Goal: Task Accomplishment & Management: Manage account settings

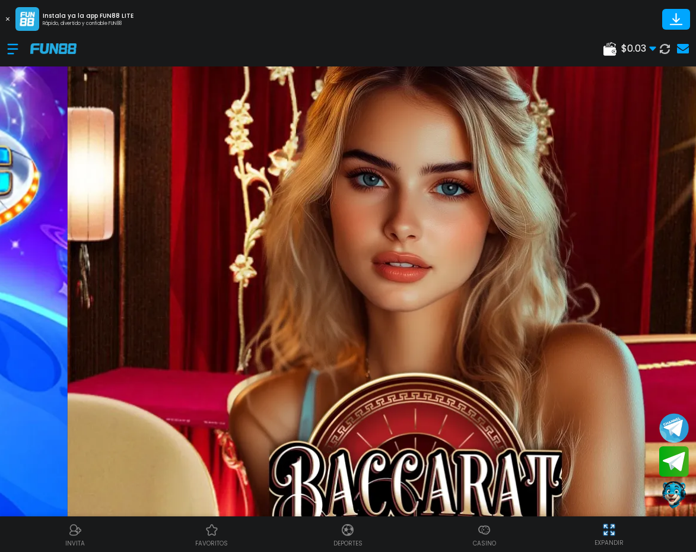
click at [7, 45] on div at bounding box center [18, 48] width 23 height 35
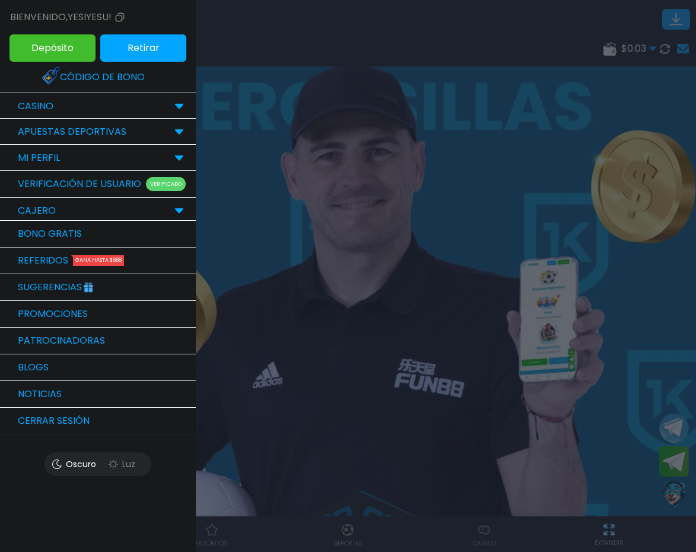
click at [72, 239] on link "Bono Gratis" at bounding box center [98, 234] width 196 height 27
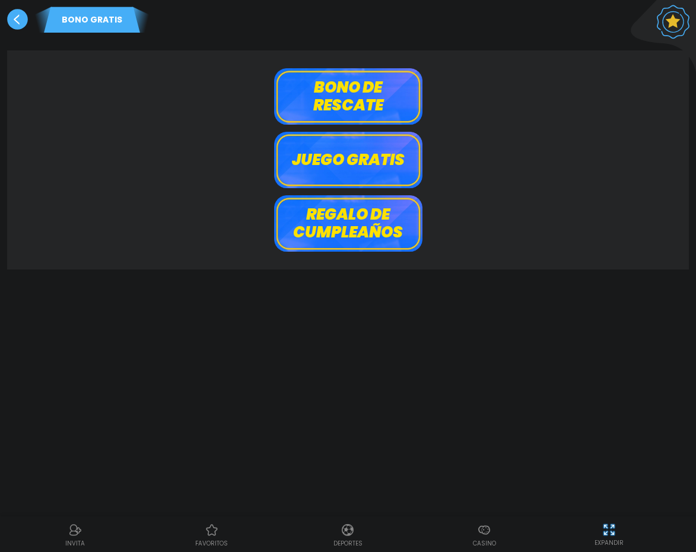
click at [310, 112] on button "Bono de rescate" at bounding box center [348, 96] width 148 height 56
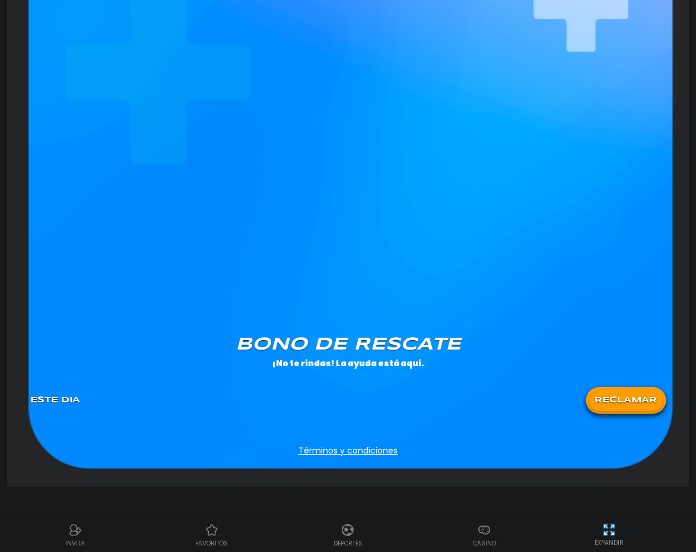
scroll to position [894, 0]
click at [631, 393] on button "RECLAMAR" at bounding box center [626, 400] width 74 height 21
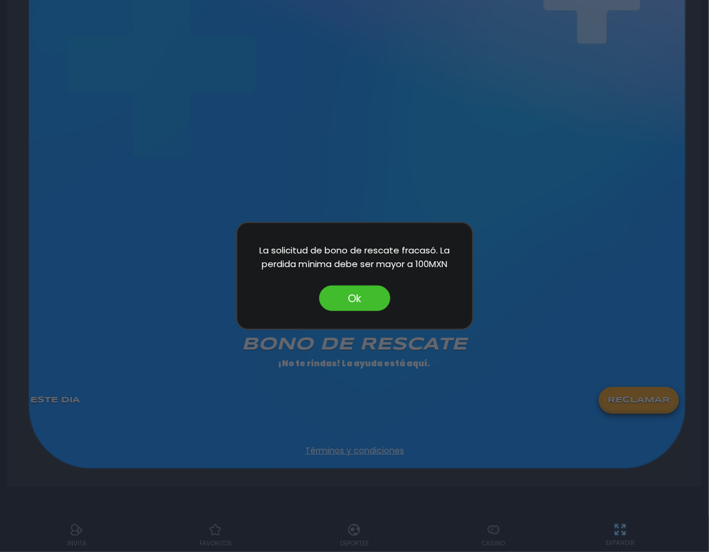
click at [368, 294] on button "Ok" at bounding box center [354, 298] width 71 height 26
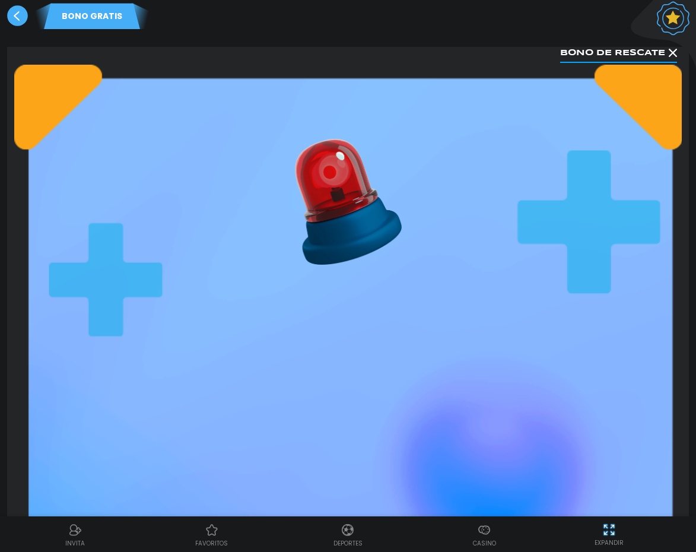
scroll to position [0, 0]
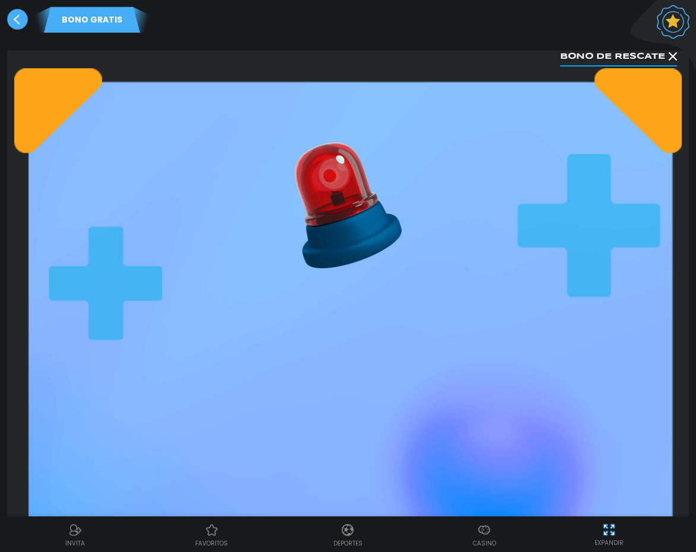
click at [18, 13] on use at bounding box center [17, 19] width 21 height 21
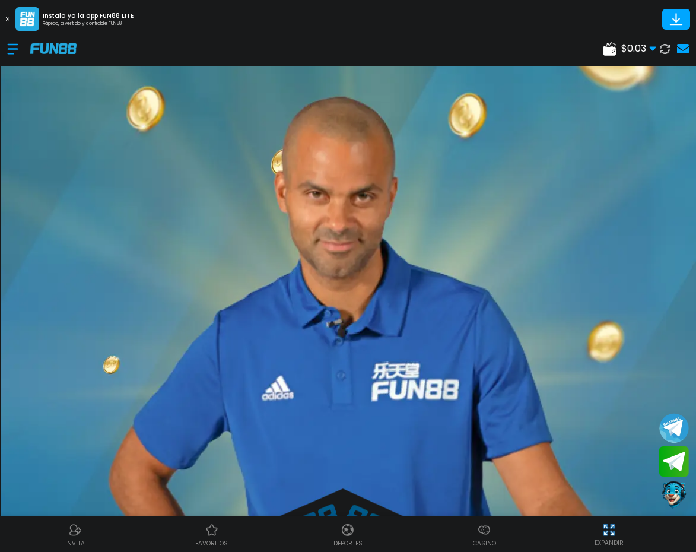
click at [11, 48] on div at bounding box center [18, 48] width 23 height 35
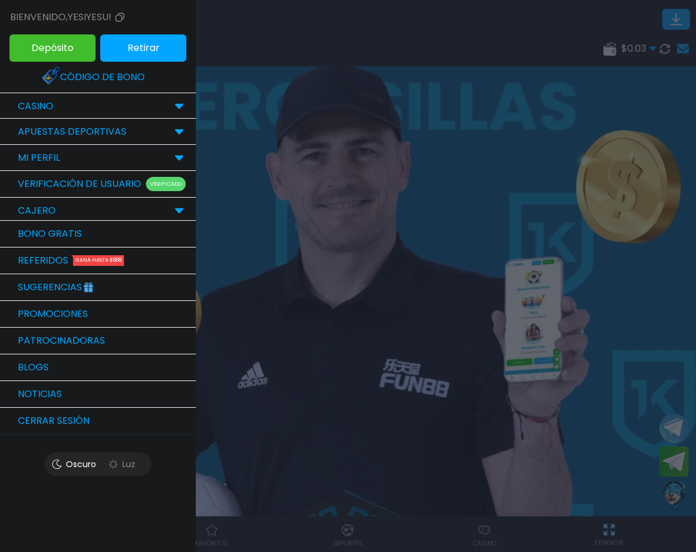
click at [50, 244] on link "Bono Gratis" at bounding box center [98, 234] width 196 height 27
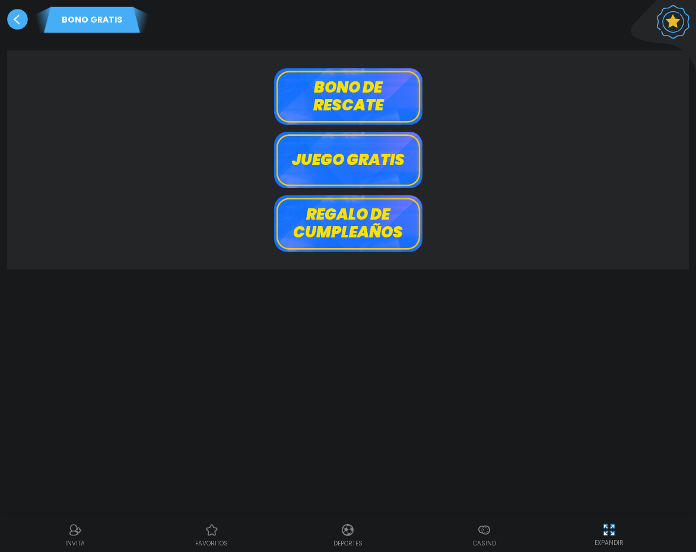
click at [295, 157] on button "Juego gratis" at bounding box center [348, 160] width 148 height 56
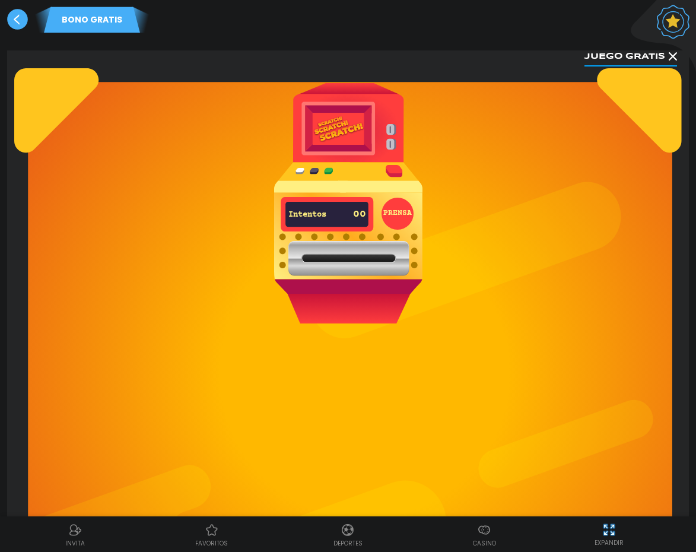
click at [331, 115] on img at bounding box center [348, 203] width 148 height 240
click at [399, 194] on img at bounding box center [348, 203] width 148 height 240
click at [386, 215] on button "PRENSA" at bounding box center [398, 214] width 32 height 32
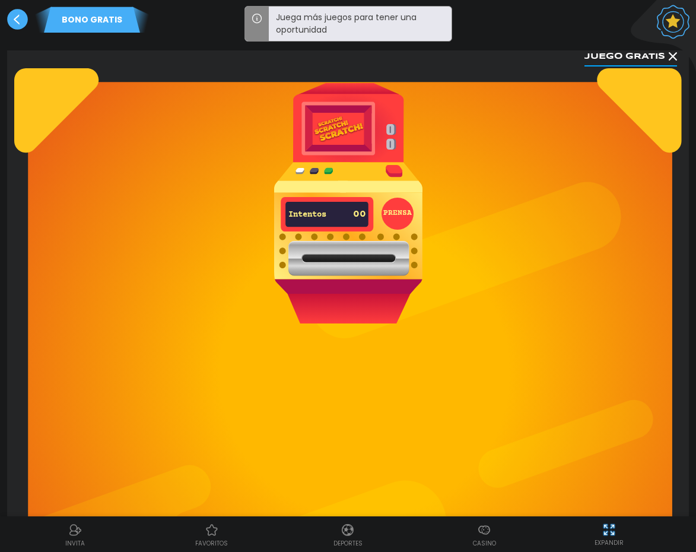
click at [386, 215] on button "PRENSA" at bounding box center [398, 214] width 32 height 32
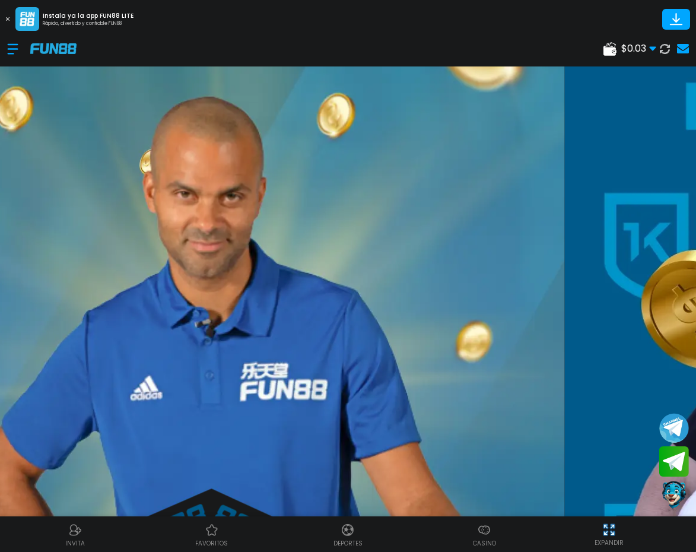
click at [652, 50] on icon at bounding box center [652, 48] width 7 height 7
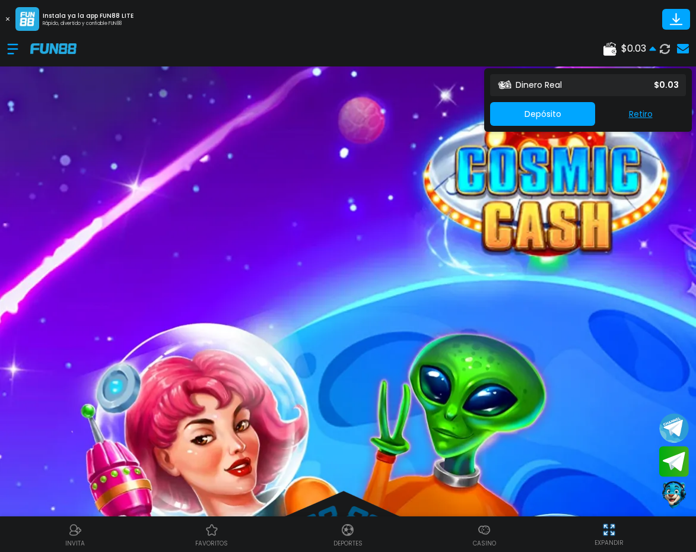
click at [640, 116] on button "Retiro" at bounding box center [640, 114] width 91 height 24
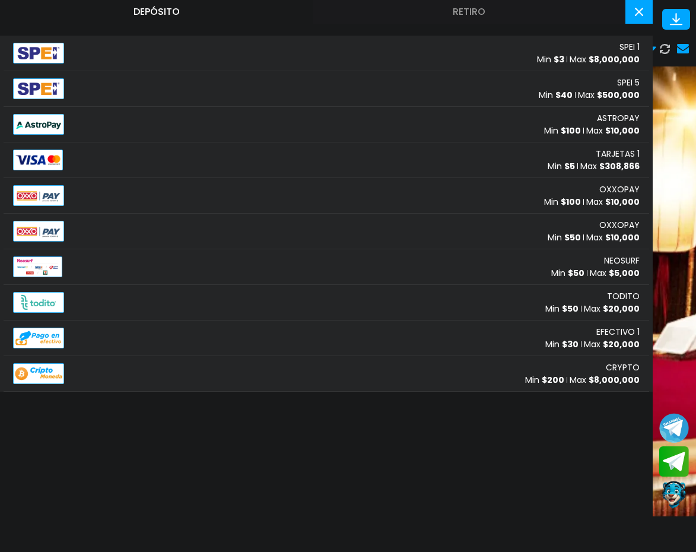
click at [487, 13] on button "Retiro" at bounding box center [469, 12] width 313 height 24
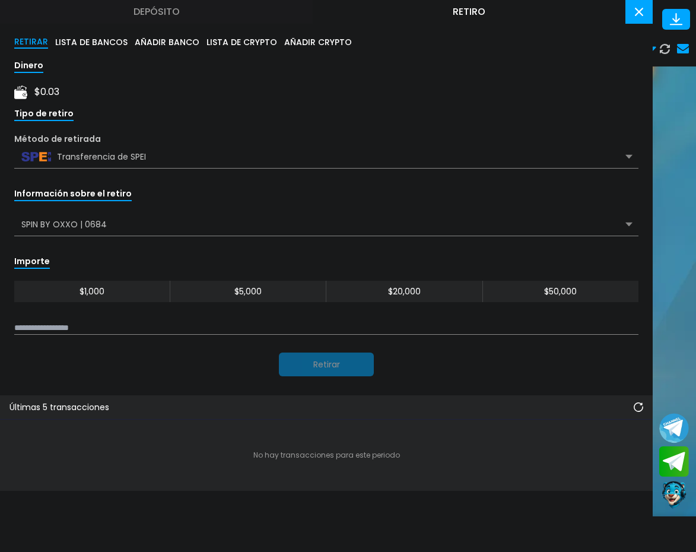
click at [635, 8] on use at bounding box center [639, 12] width 8 height 8
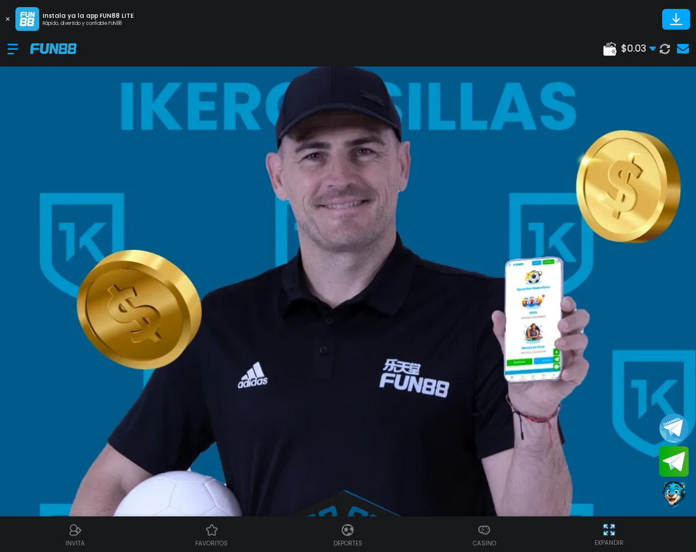
click at [13, 41] on div at bounding box center [18, 48] width 23 height 35
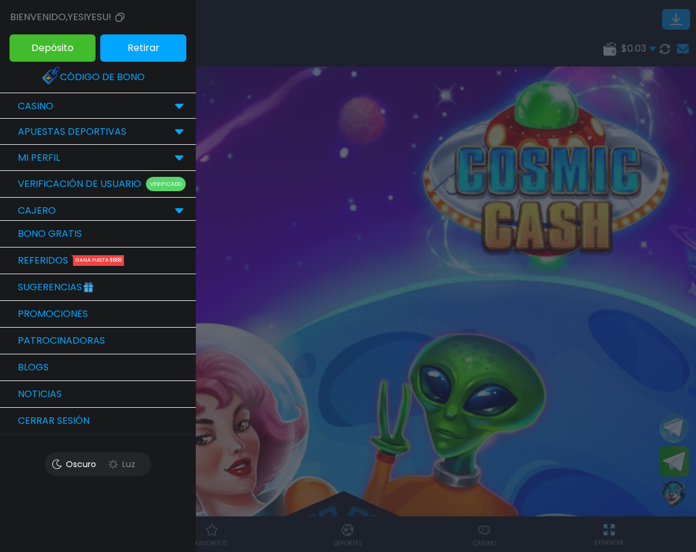
click at [70, 425] on button "Cerrar sesión" at bounding box center [98, 421] width 196 height 27
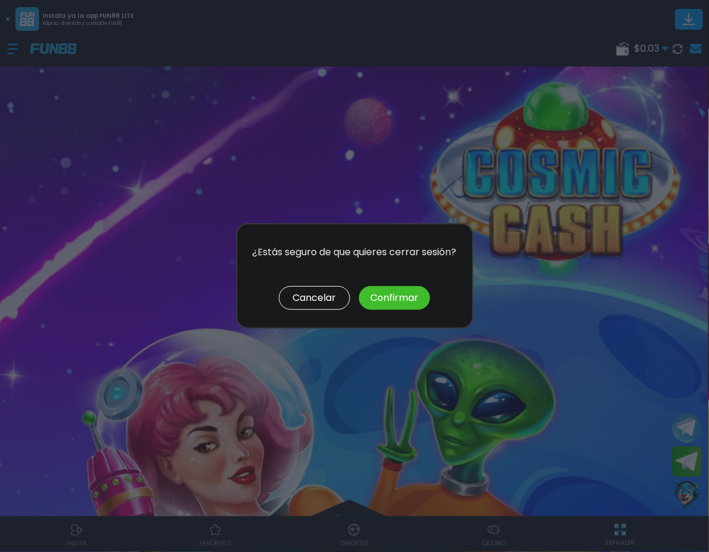
click at [377, 297] on button "Confirmar" at bounding box center [394, 298] width 71 height 24
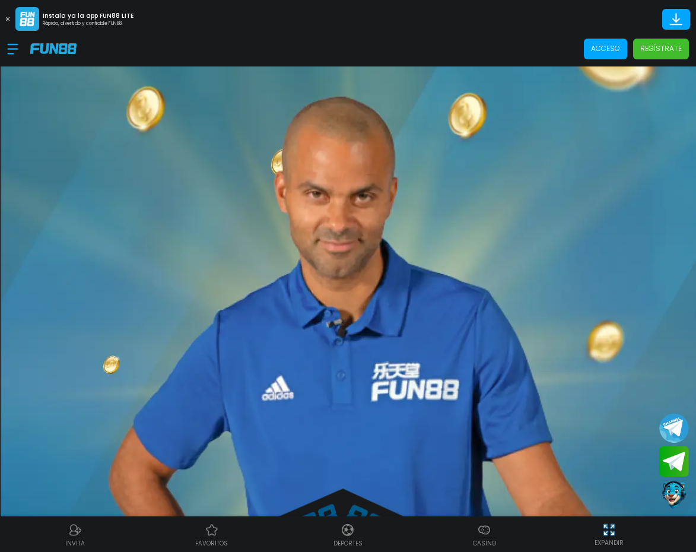
click at [593, 49] on p "Acceso" at bounding box center [605, 48] width 29 height 11
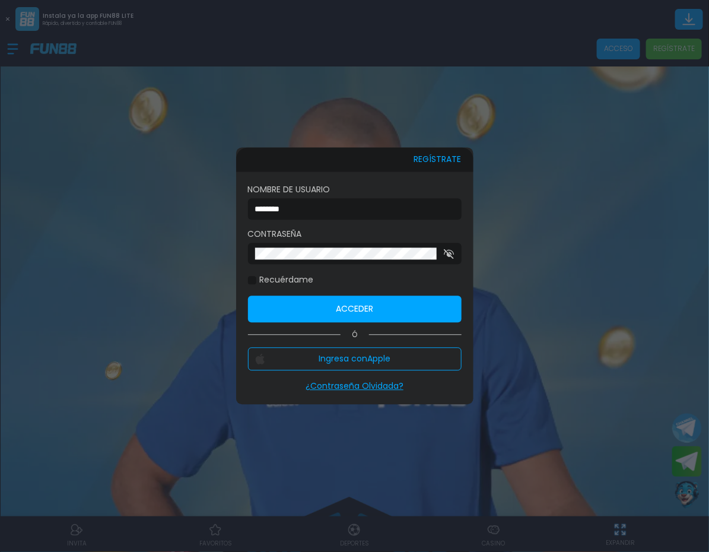
click at [360, 201] on div "********" at bounding box center [355, 209] width 214 height 21
click at [336, 201] on div "********" at bounding box center [355, 209] width 214 height 21
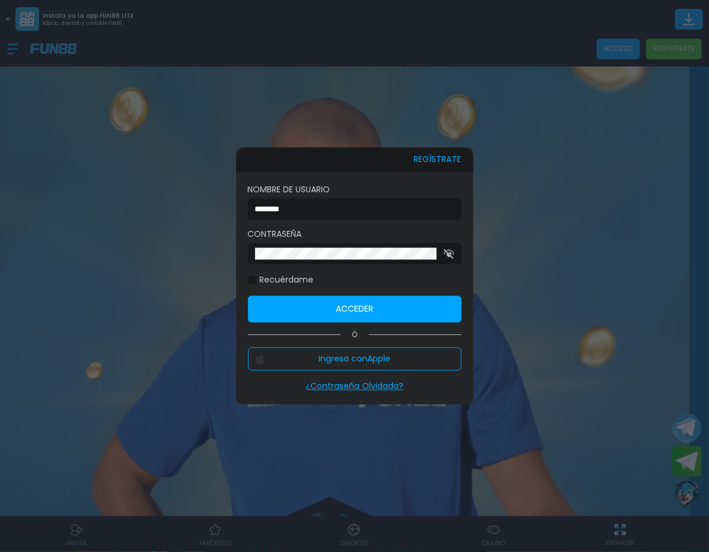
click at [317, 206] on input "********" at bounding box center [351, 209] width 192 height 12
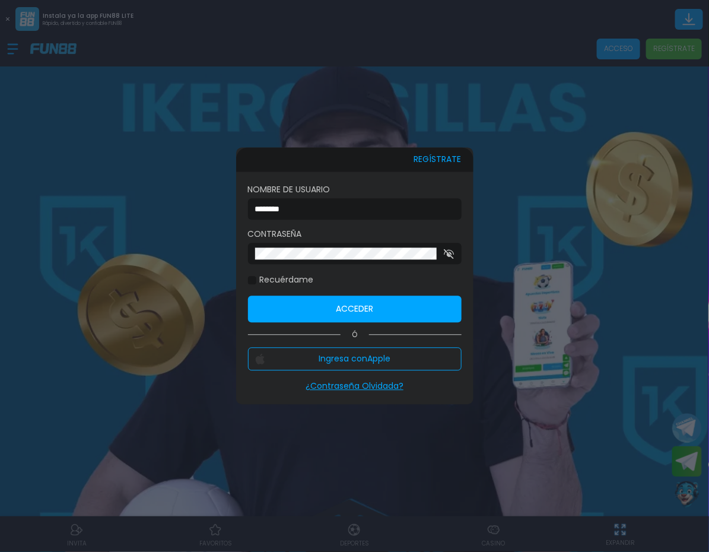
type input "******"
click at [447, 252] on use "button" at bounding box center [449, 254] width 10 height 10
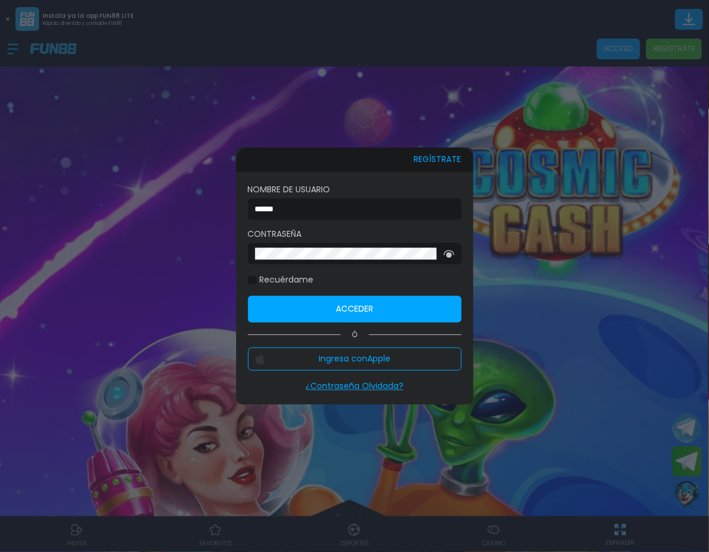
click at [384, 315] on button "Acceder" at bounding box center [355, 309] width 214 height 27
